Goal: Understand site structure

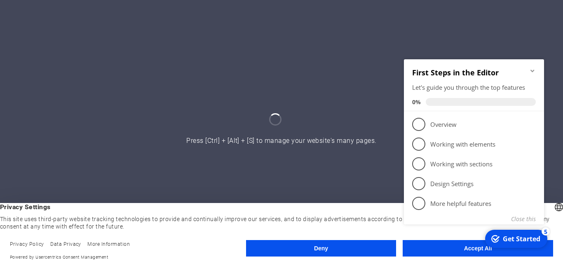
click at [531, 70] on icon "Minimize checklist" at bounding box center [532, 70] width 4 height 2
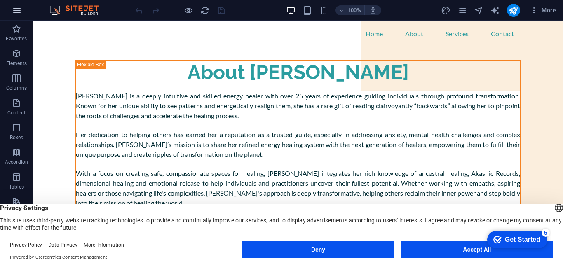
click at [18, 8] on icon "button" at bounding box center [17, 10] width 10 height 10
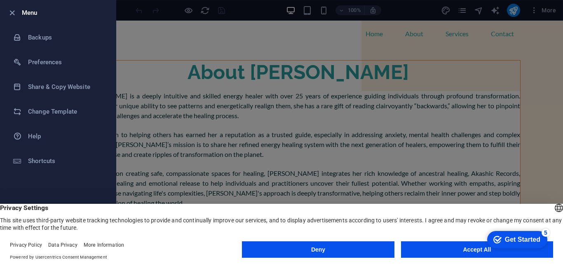
drag, startPoint x: 27, startPoint y: 11, endPoint x: 84, endPoint y: 8, distance: 57.0
click at [27, 11] on h6 "Menu" at bounding box center [65, 13] width 87 height 10
click at [446, 248] on button "Accept All" at bounding box center [477, 250] width 152 height 16
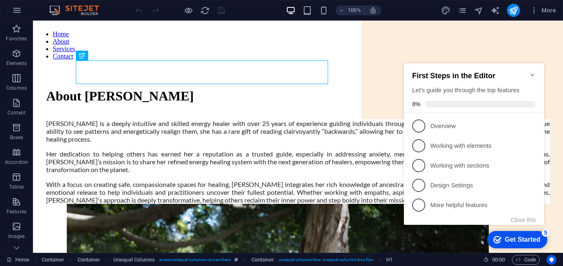
drag, startPoint x: 508, startPoint y: 240, endPoint x: 494, endPoint y: 239, distance: 14.5
click at [508, 240] on div "Get Started" at bounding box center [522, 239] width 35 height 7
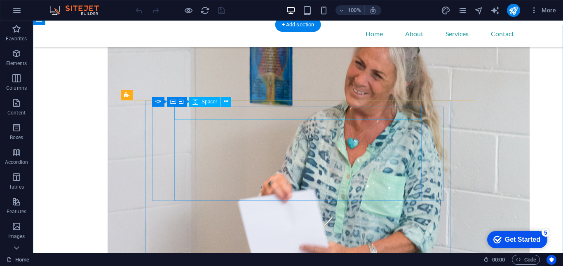
scroll to position [646, 0]
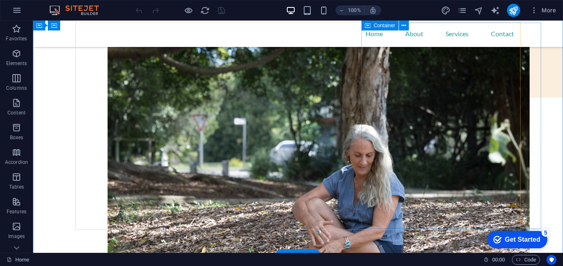
scroll to position [0, 0]
